Goal: Information Seeking & Learning: Understand process/instructions

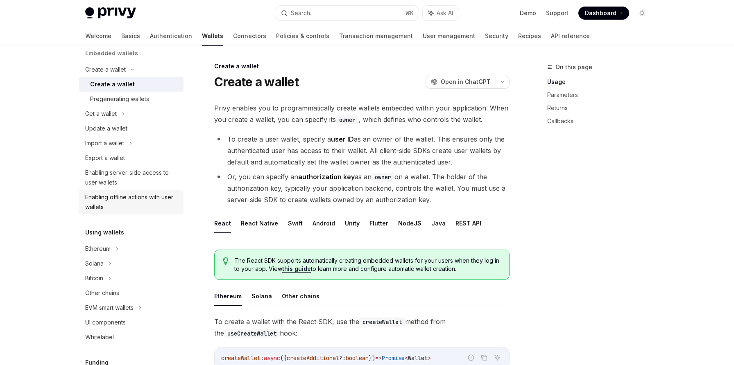
scroll to position [64, 0]
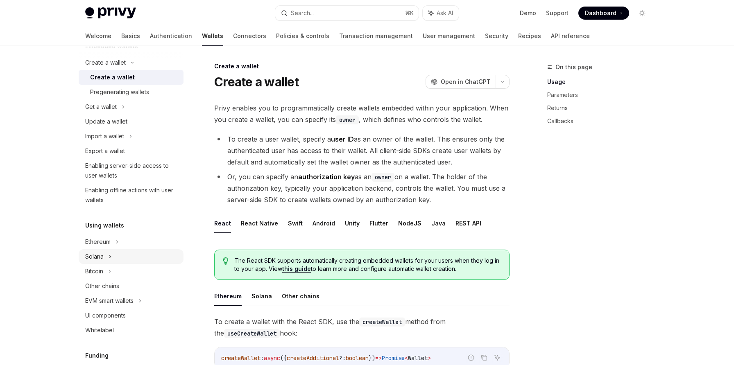
click at [115, 261] on div "Solana" at bounding box center [131, 256] width 105 height 15
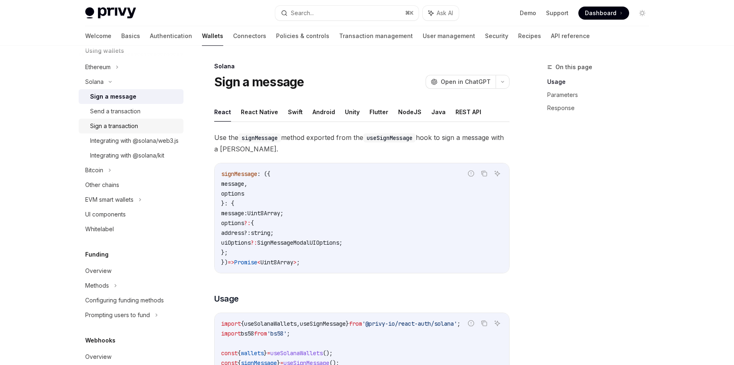
scroll to position [259, 0]
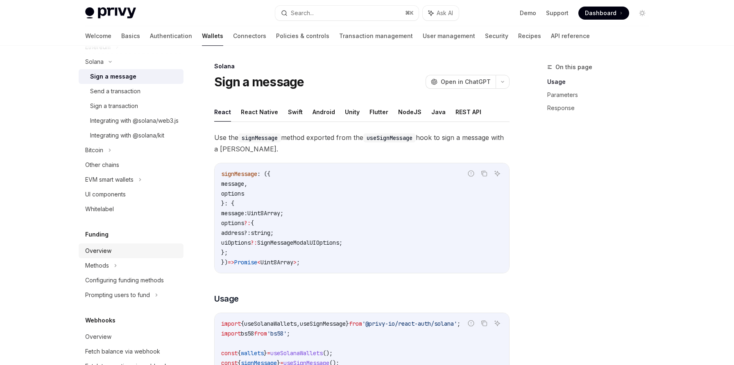
click at [142, 256] on div "Overview" at bounding box center [131, 251] width 93 height 10
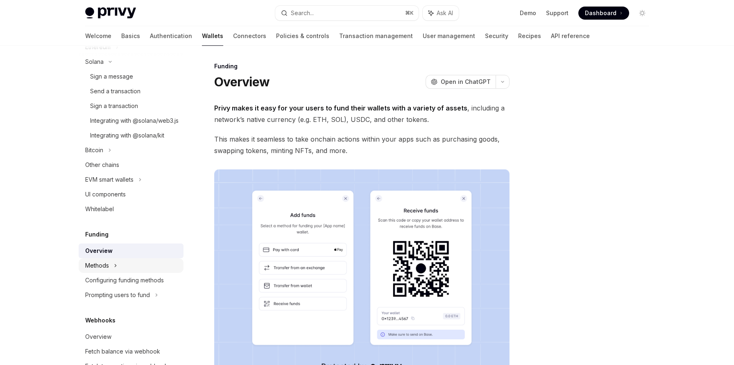
click at [143, 270] on div "Methods" at bounding box center [131, 265] width 105 height 15
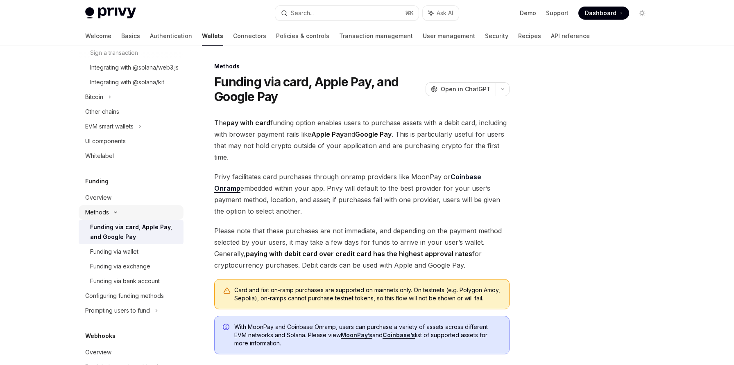
scroll to position [314, 0]
click at [145, 300] on div "Configuring funding methods" at bounding box center [124, 295] width 79 height 10
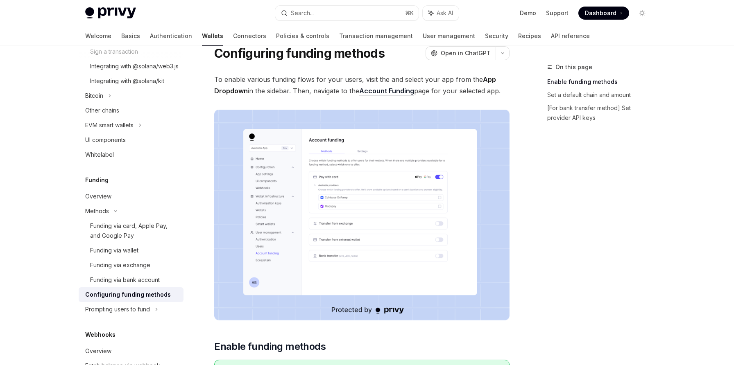
scroll to position [34, 0]
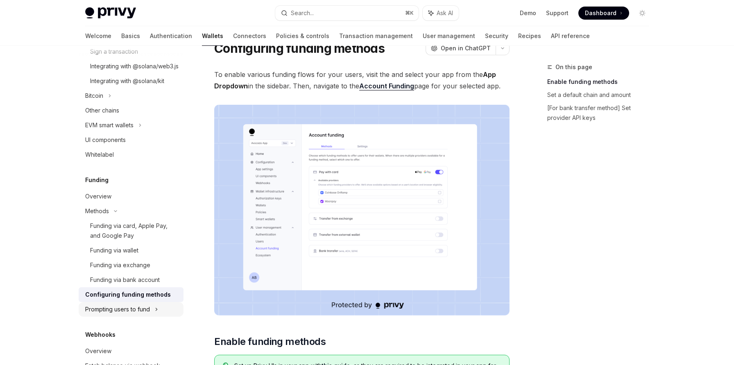
click at [145, 314] on div "Prompting users to fund" at bounding box center [131, 309] width 105 height 15
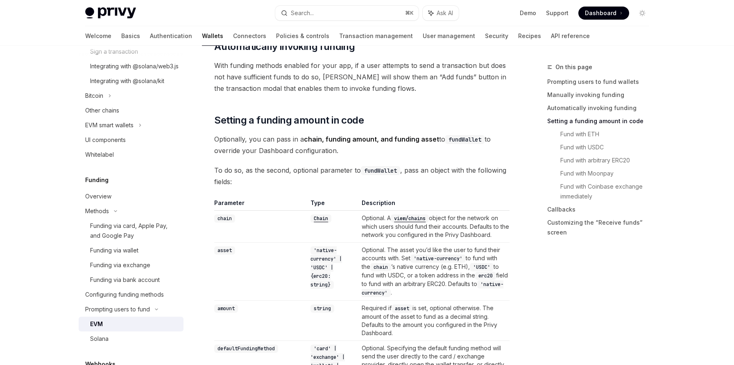
scroll to position [572, 0]
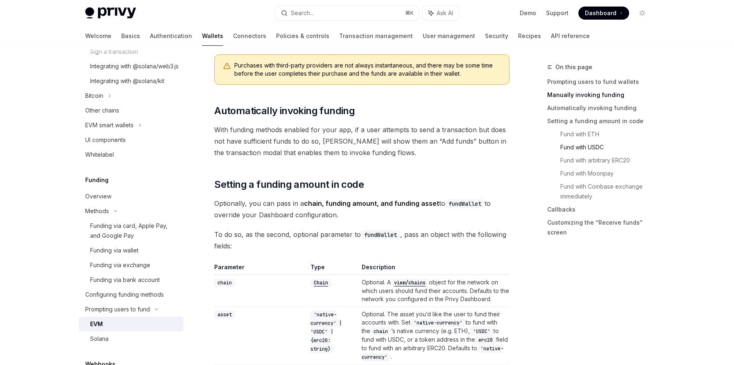
click at [571, 148] on link "Fund with USDC" at bounding box center [607, 147] width 95 height 13
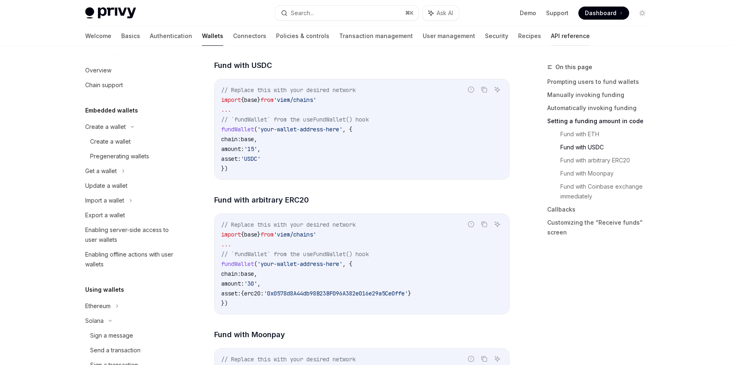
click at [551, 33] on link "API reference" at bounding box center [570, 36] width 39 height 20
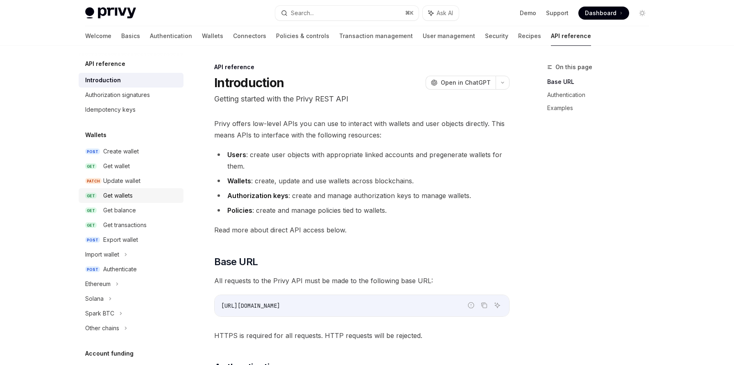
click at [135, 196] on div "Get wallets" at bounding box center [140, 196] width 75 height 10
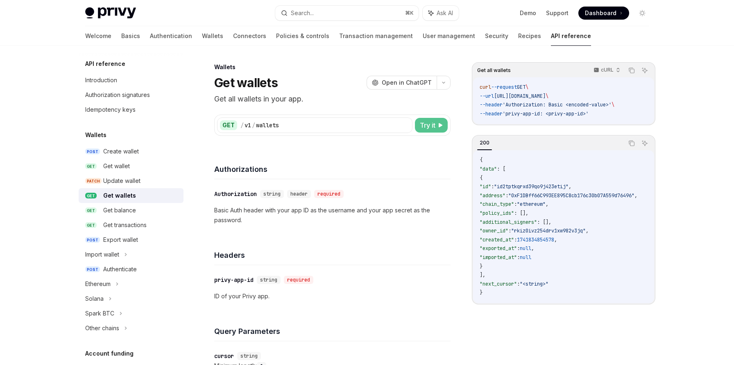
click at [433, 132] on button "Try it" at bounding box center [431, 125] width 33 height 15
type textarea "*"
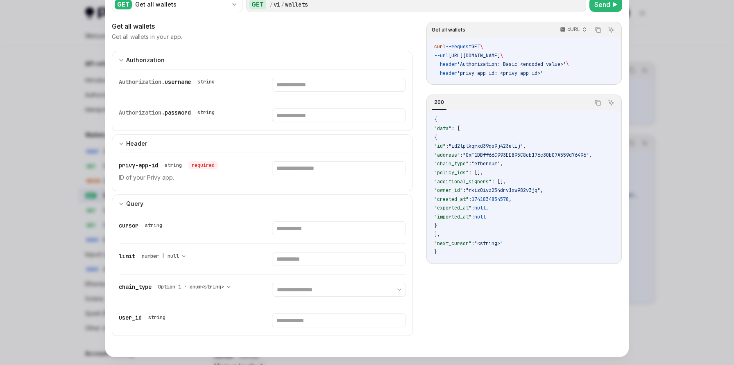
scroll to position [43, 0]
